Goal: Complete application form: Complete application form

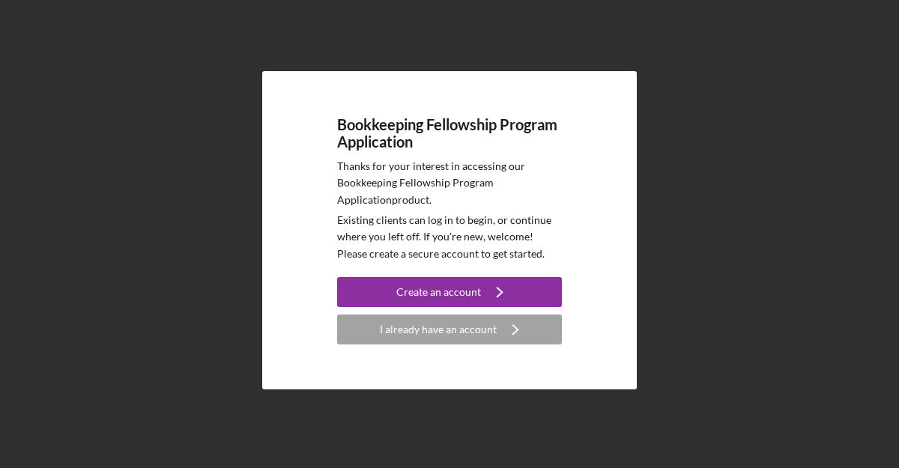
scroll to position [25, 0]
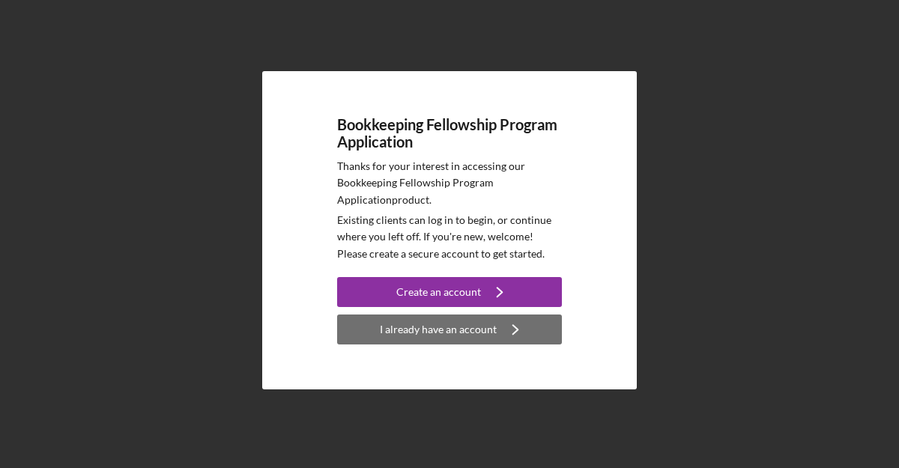
click at [449, 338] on div "I already have an account" at bounding box center [438, 330] width 117 height 30
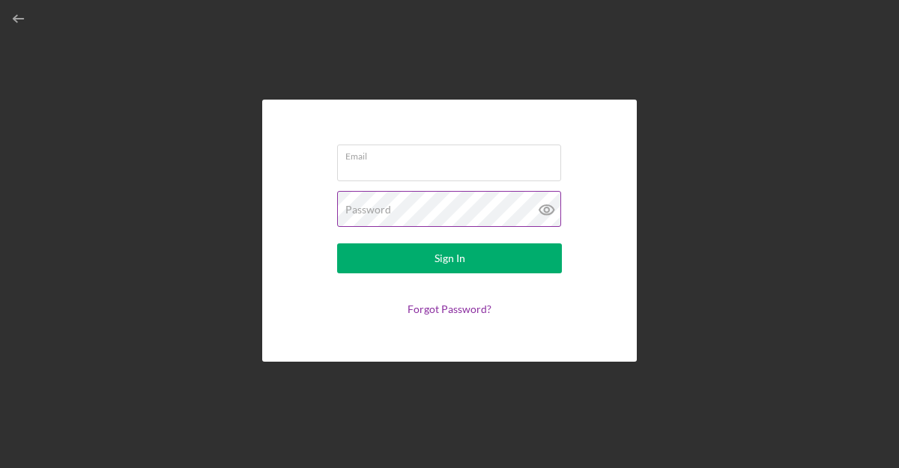
type input "[PERSON_NAME][EMAIL_ADDRESS][DOMAIN_NAME]"
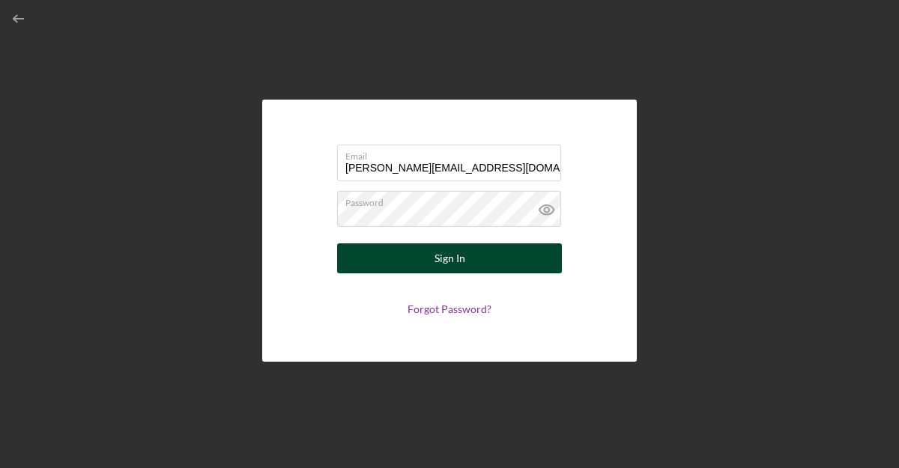
click at [417, 253] on button "Sign In" at bounding box center [449, 258] width 225 height 30
